Goal: Task Accomplishment & Management: Use online tool/utility

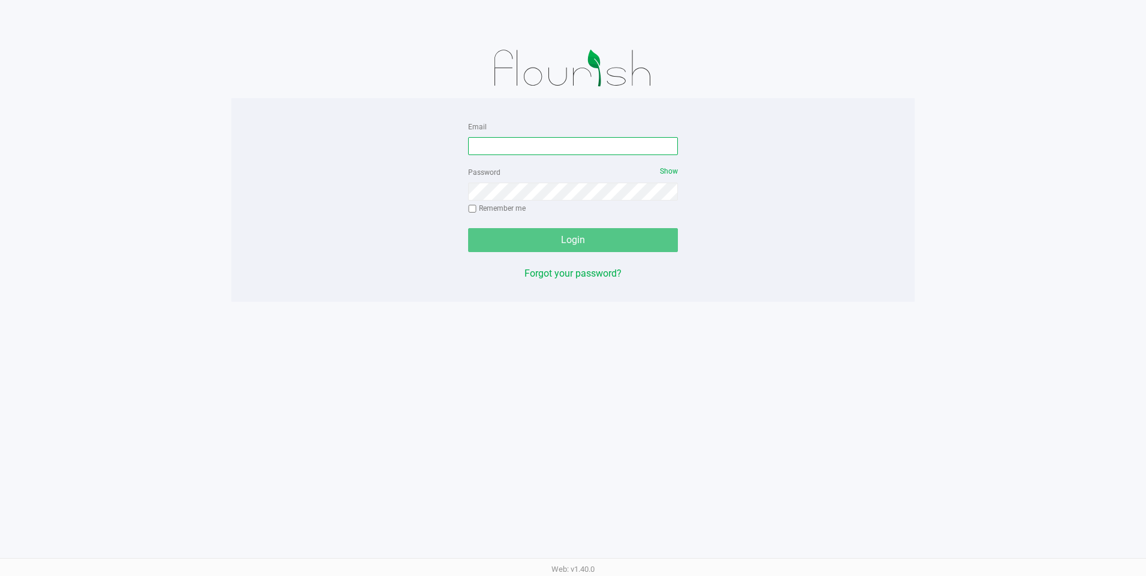
click at [562, 149] on input "Email" at bounding box center [573, 146] width 210 height 18
type input "[EMAIL_ADDRESS][DOMAIN_NAME]"
click at [548, 243] on div "Login" at bounding box center [573, 240] width 210 height 24
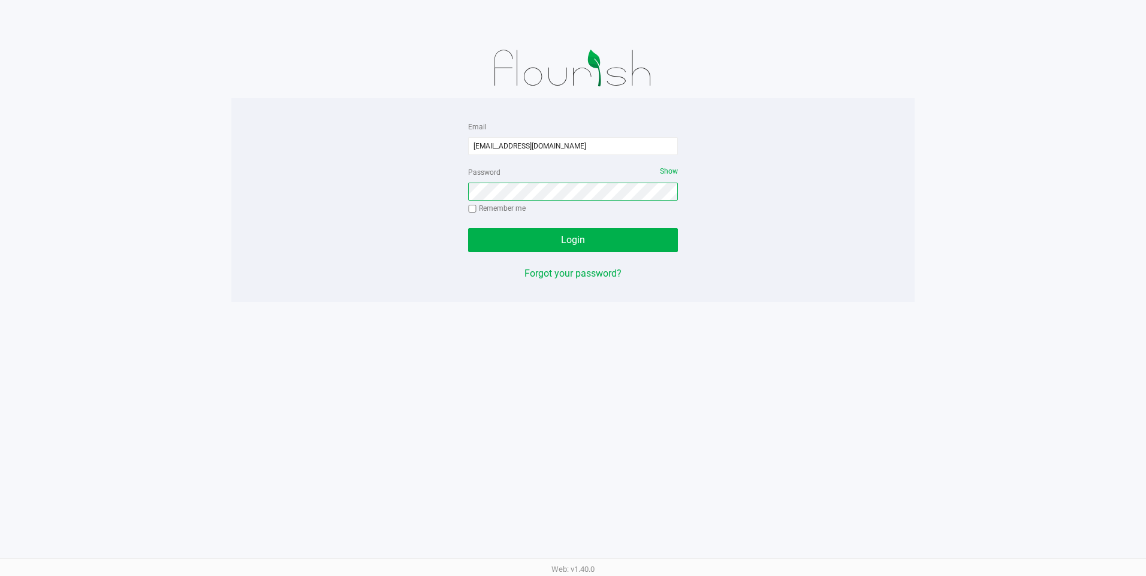
click at [468, 228] on button "Login" at bounding box center [573, 240] width 210 height 24
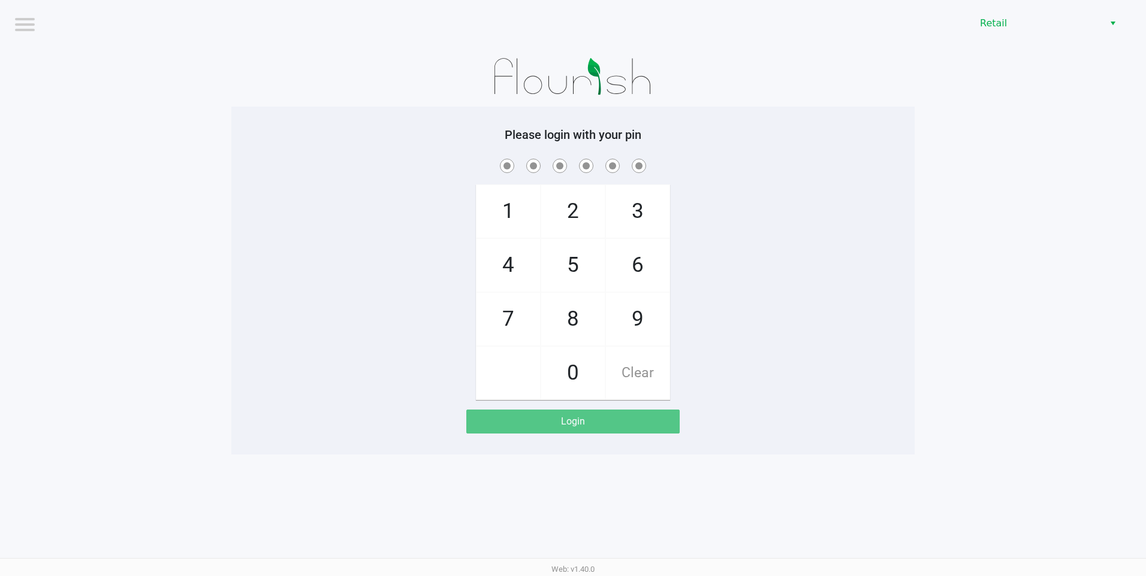
click at [589, 212] on span "2" at bounding box center [573, 211] width 64 height 53
checkbox input "true"
drag, startPoint x: 569, startPoint y: 315, endPoint x: 513, endPoint y: 236, distance: 95.9
click at [567, 315] on span "8" at bounding box center [573, 319] width 64 height 53
checkbox input "true"
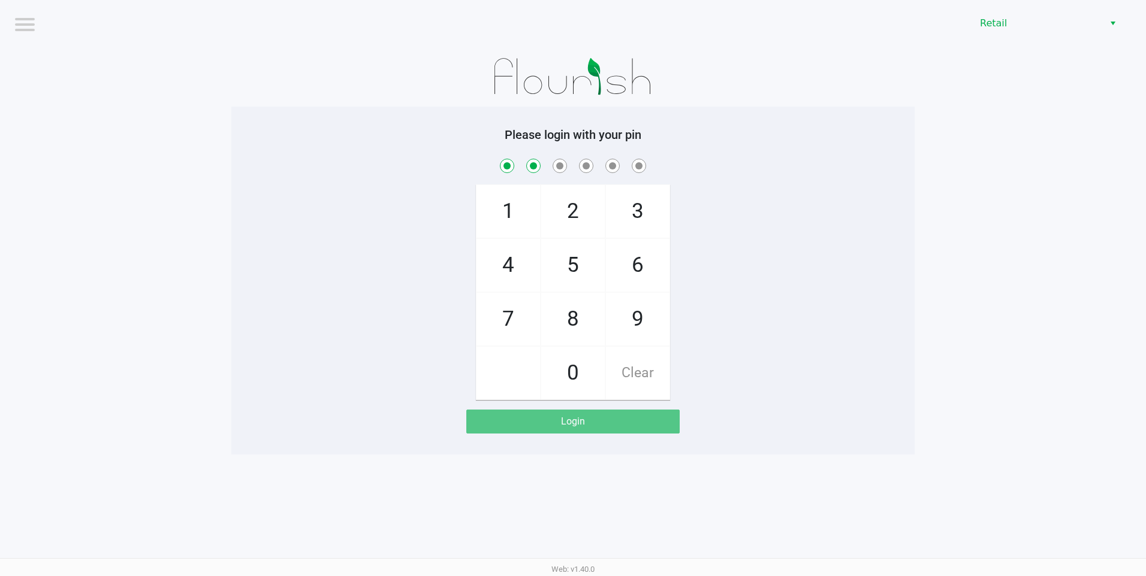
click at [501, 207] on span "1" at bounding box center [508, 211] width 64 height 53
checkbox input "true"
click at [558, 250] on span "5" at bounding box center [573, 265] width 64 height 53
checkbox input "true"
click at [496, 300] on span "7" at bounding box center [508, 319] width 64 height 53
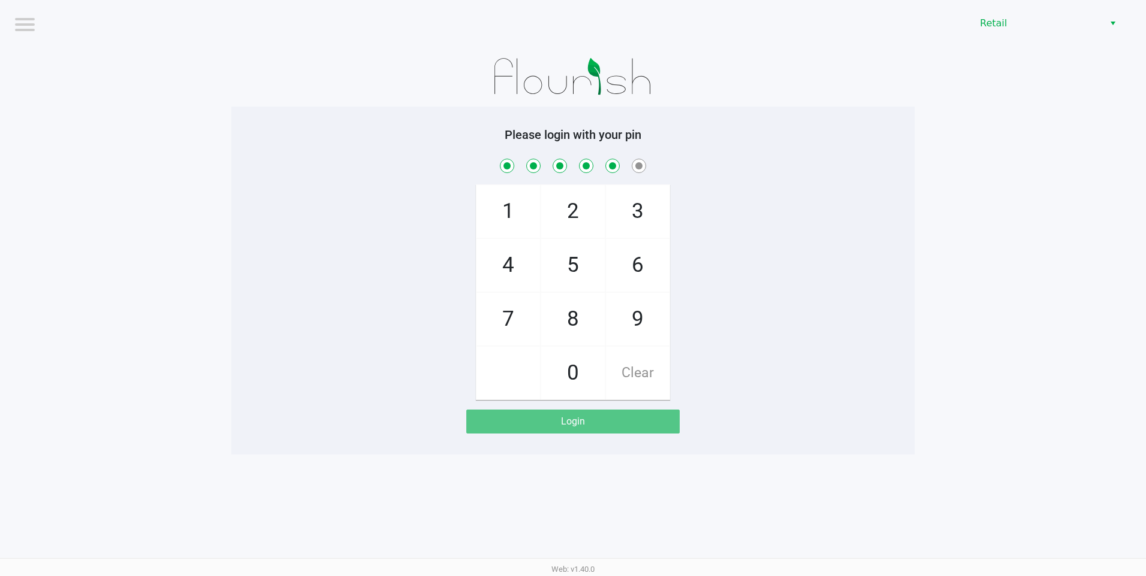
checkbox input "true"
click at [594, 317] on span "8" at bounding box center [573, 319] width 64 height 53
checkbox input "true"
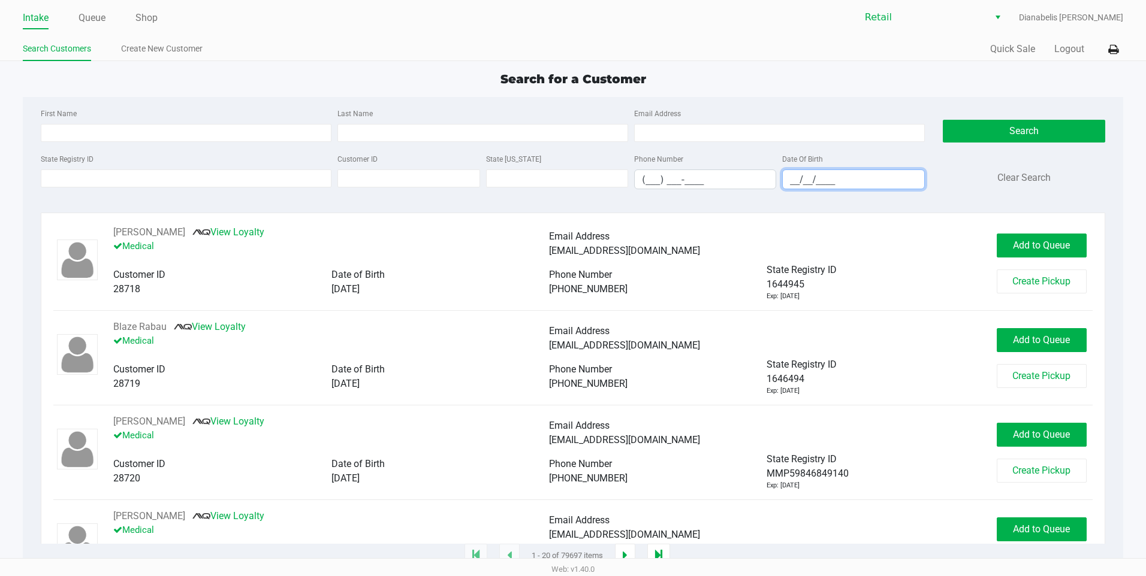
click at [849, 178] on input "__/__/____" at bounding box center [852, 179] width 141 height 19
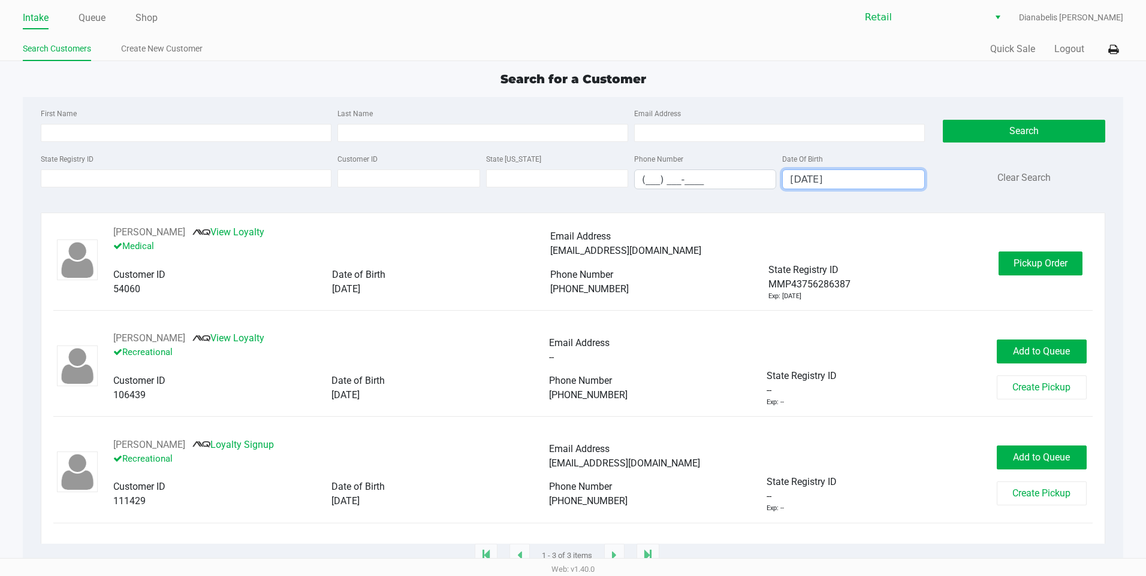
type input "09/12/1982"
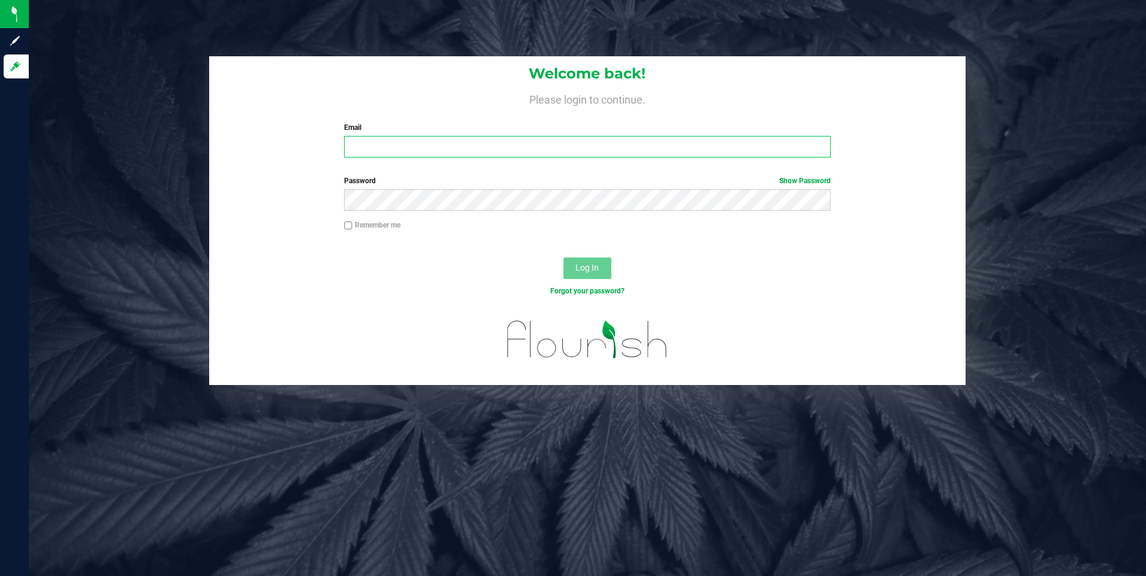
type input "[EMAIL_ADDRESS][DOMAIN_NAME]"
click at [574, 264] on button "Log In" at bounding box center [587, 269] width 48 height 22
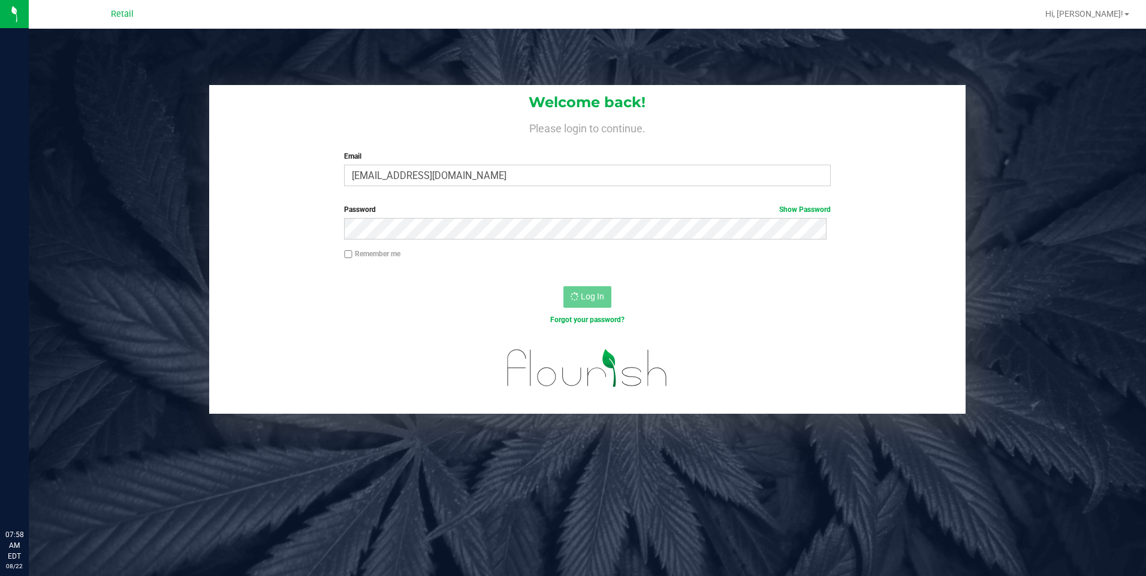
click at [603, 264] on div "Remember me" at bounding box center [587, 260] width 757 height 23
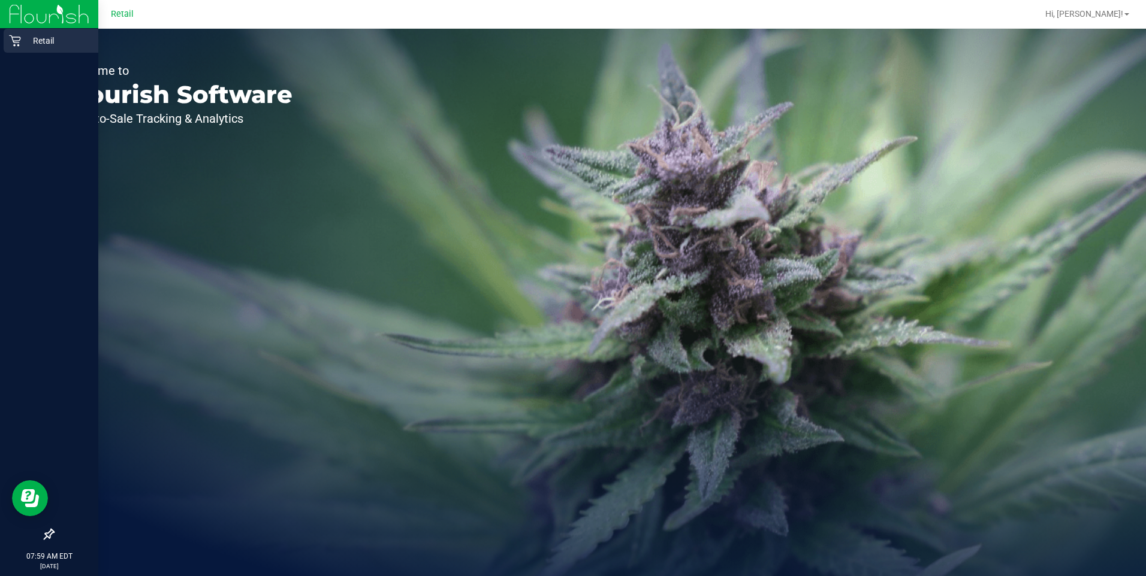
click at [3, 37] on link "Retail" at bounding box center [49, 42] width 98 height 26
